Goal: Find specific page/section: Find specific page/section

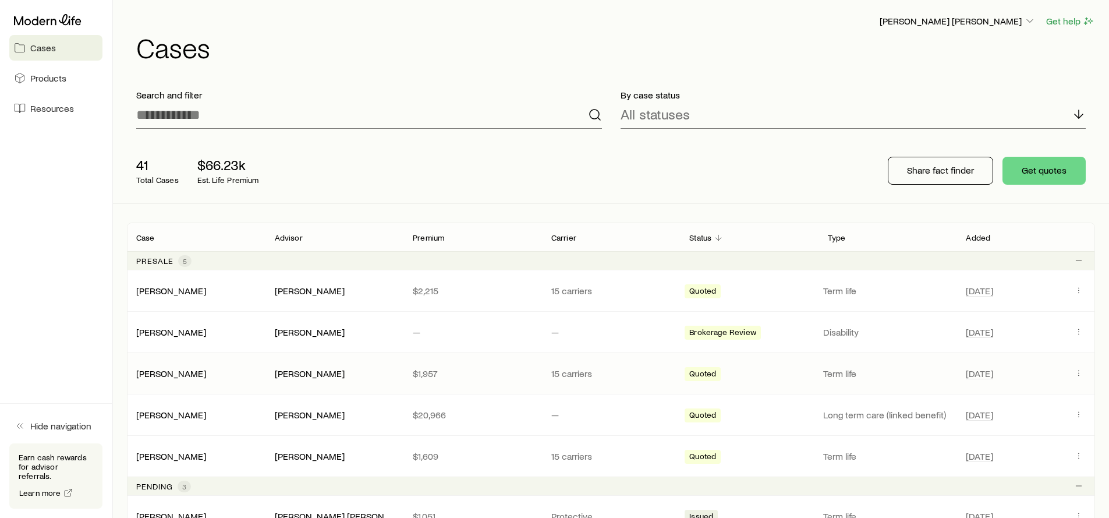
click at [352, 377] on div "[PERSON_NAME]" at bounding box center [335, 373] width 120 height 12
click at [157, 374] on link "[PERSON_NAME]" at bounding box center [171, 372] width 70 height 11
click at [177, 293] on link "[PERSON_NAME]" at bounding box center [171, 290] width 70 height 11
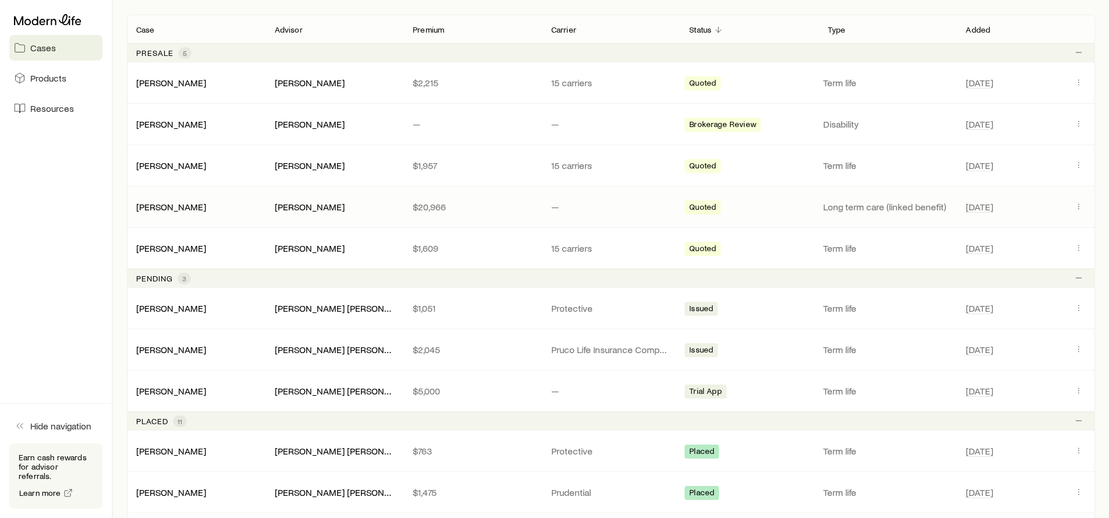
scroll to position [206, 0]
